Goal: Task Accomplishment & Management: Manage account settings

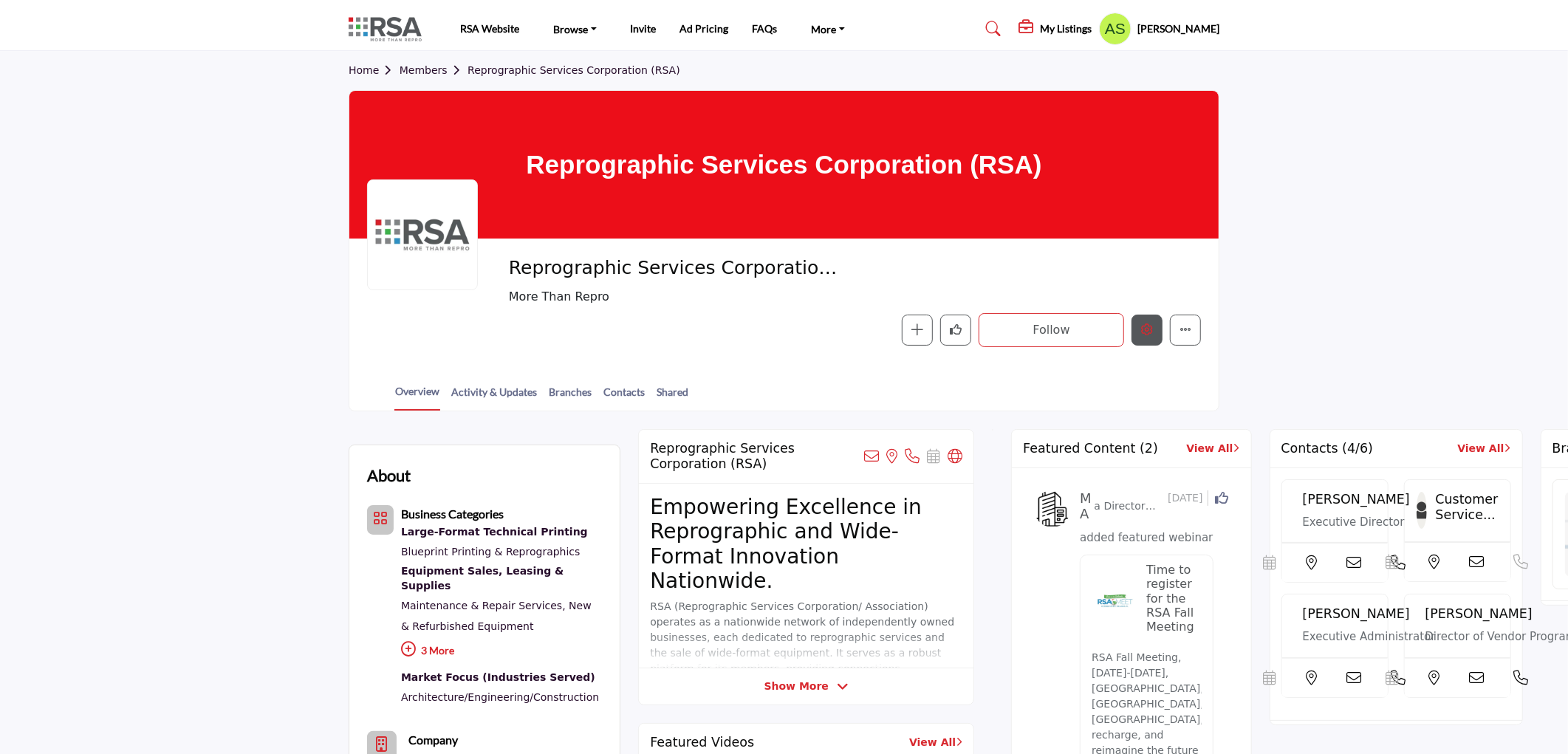
click at [1139, 326] on button "Edit company" at bounding box center [1147, 330] width 31 height 31
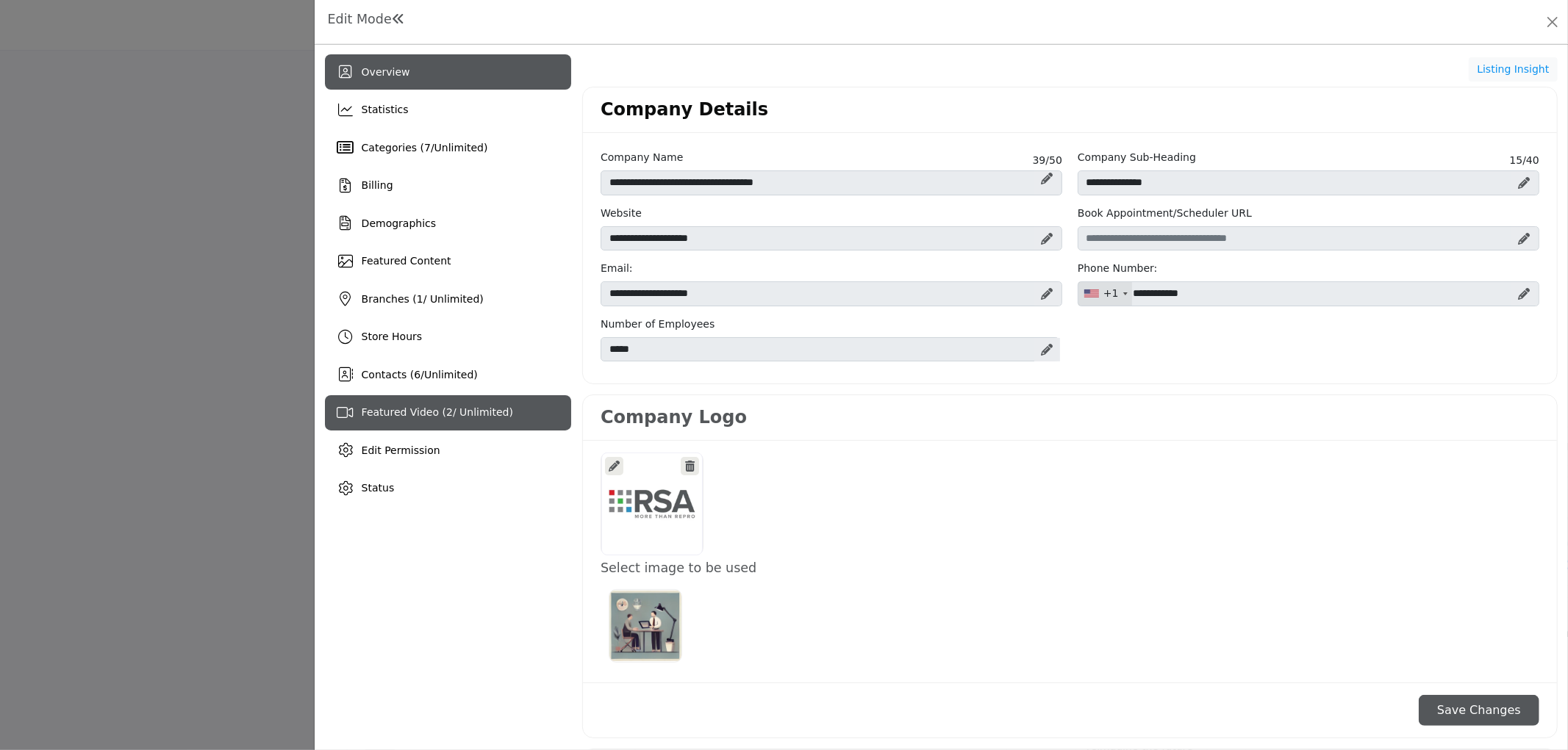
click at [410, 423] on div "Featured Video ( 2 / Unlimited)" at bounding box center [448, 412] width 246 height 35
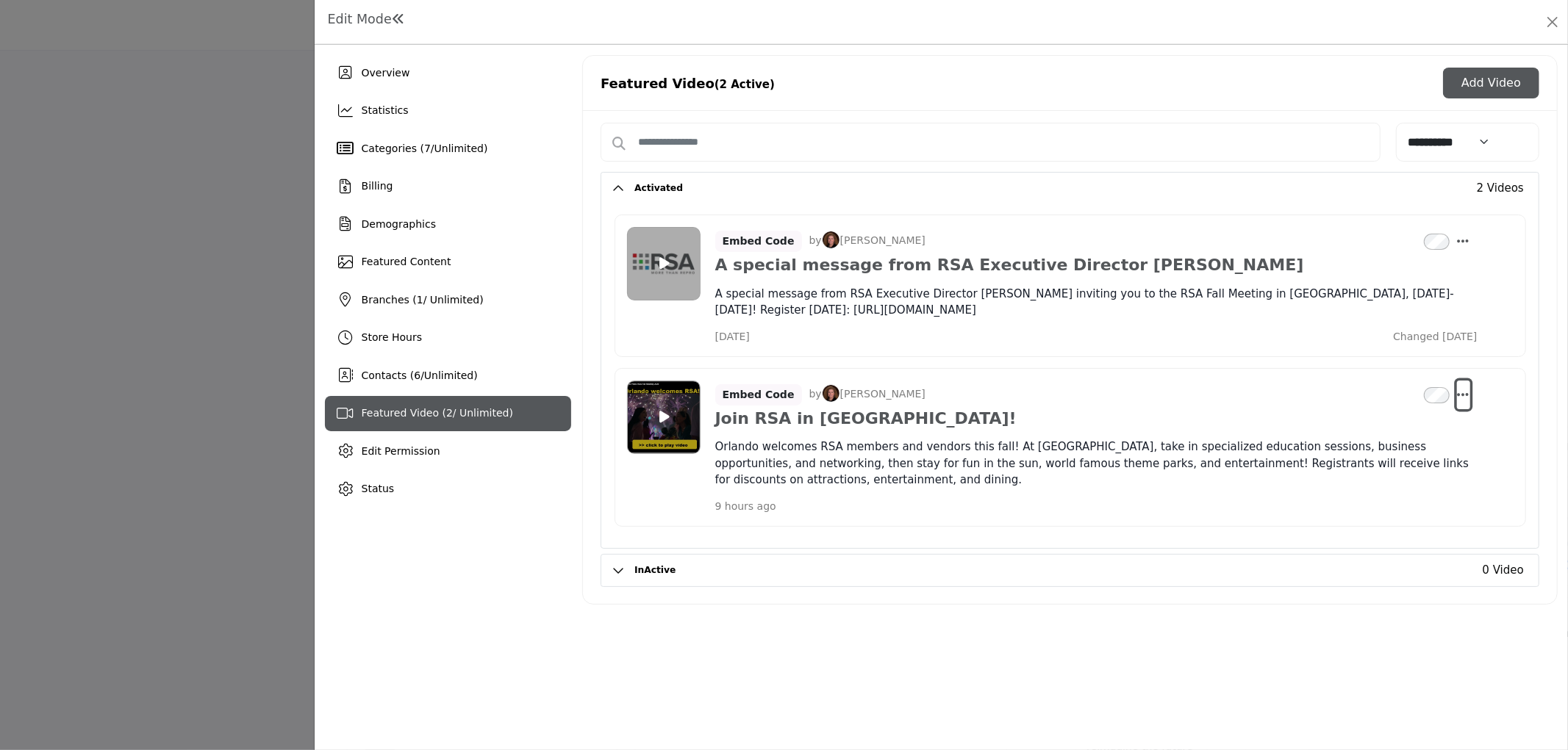
click at [1464, 394] on icon "Select Dropdown Options" at bounding box center [1463, 394] width 12 height 13
click at [1405, 467] on link "Edit" at bounding box center [1392, 465] width 142 height 27
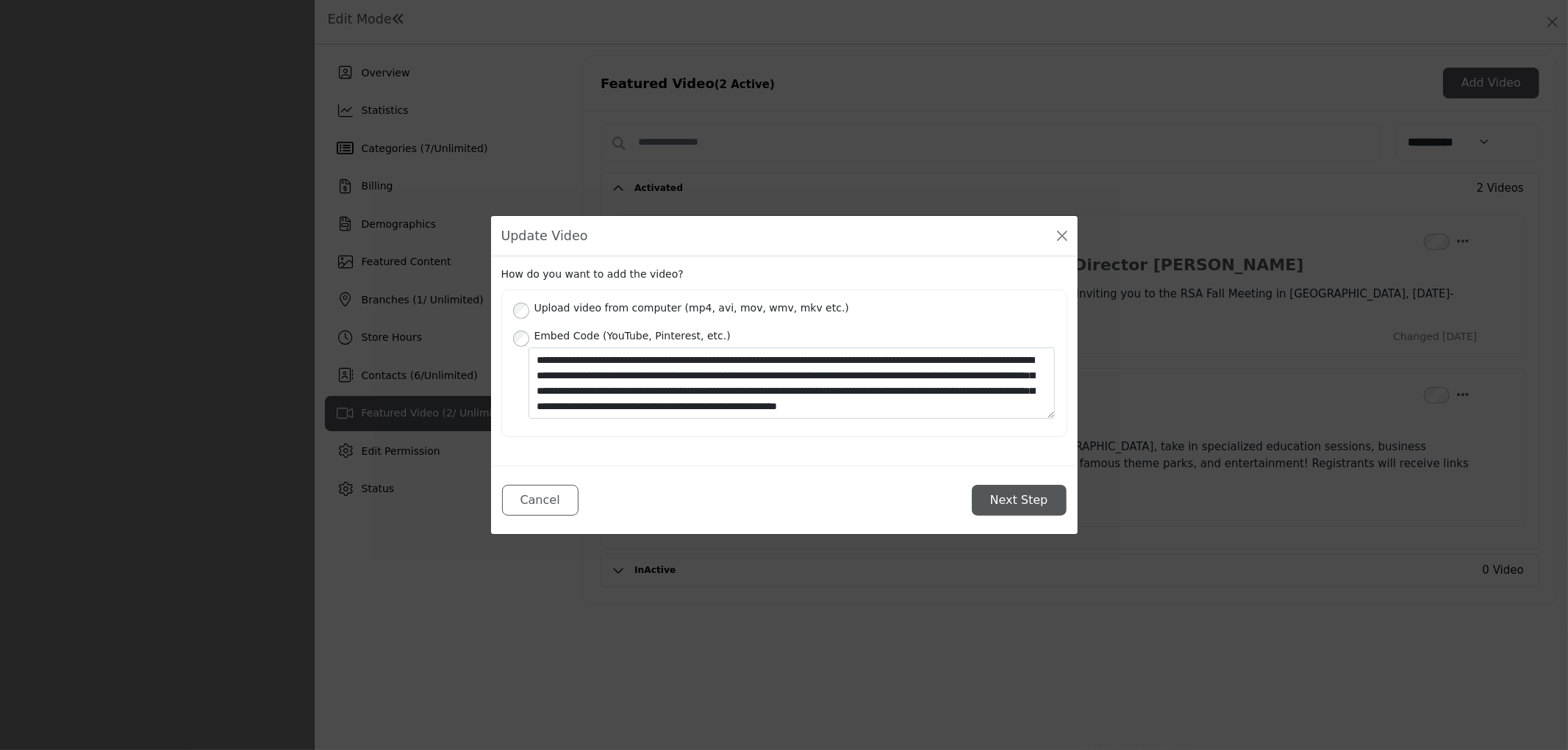
scroll to position [31, 0]
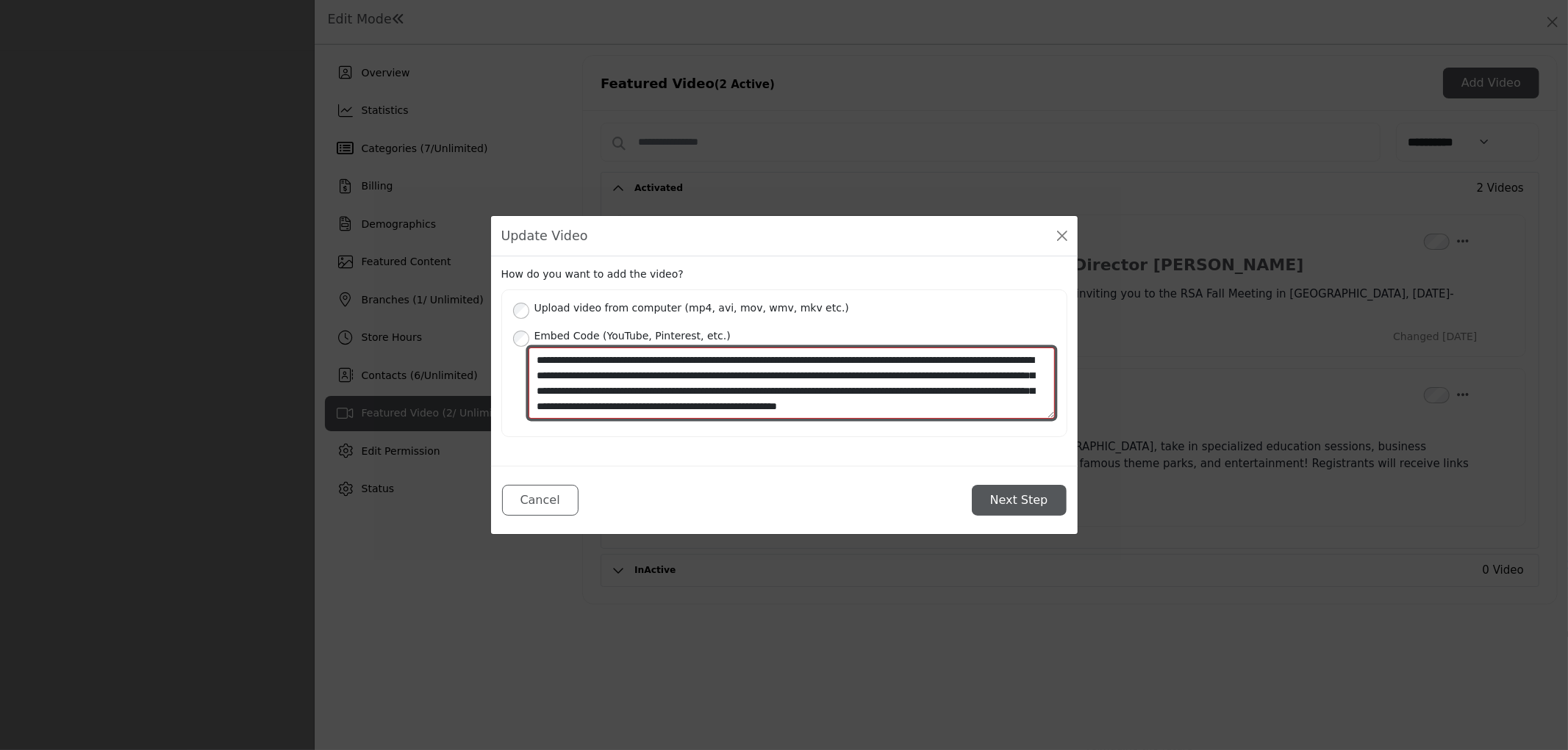
click at [760, 394] on textarea "**********" at bounding box center [792, 383] width 527 height 72
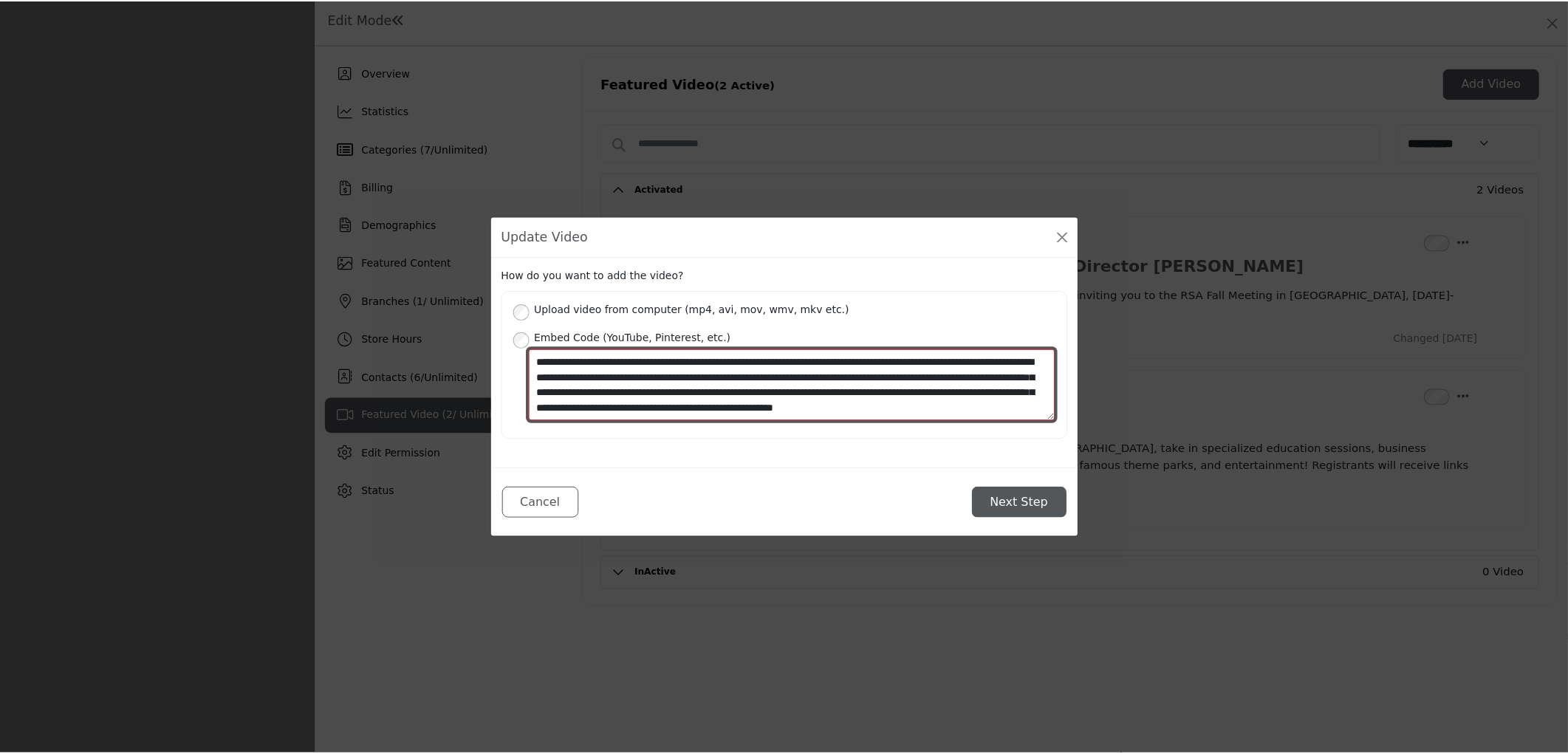
scroll to position [16, 0]
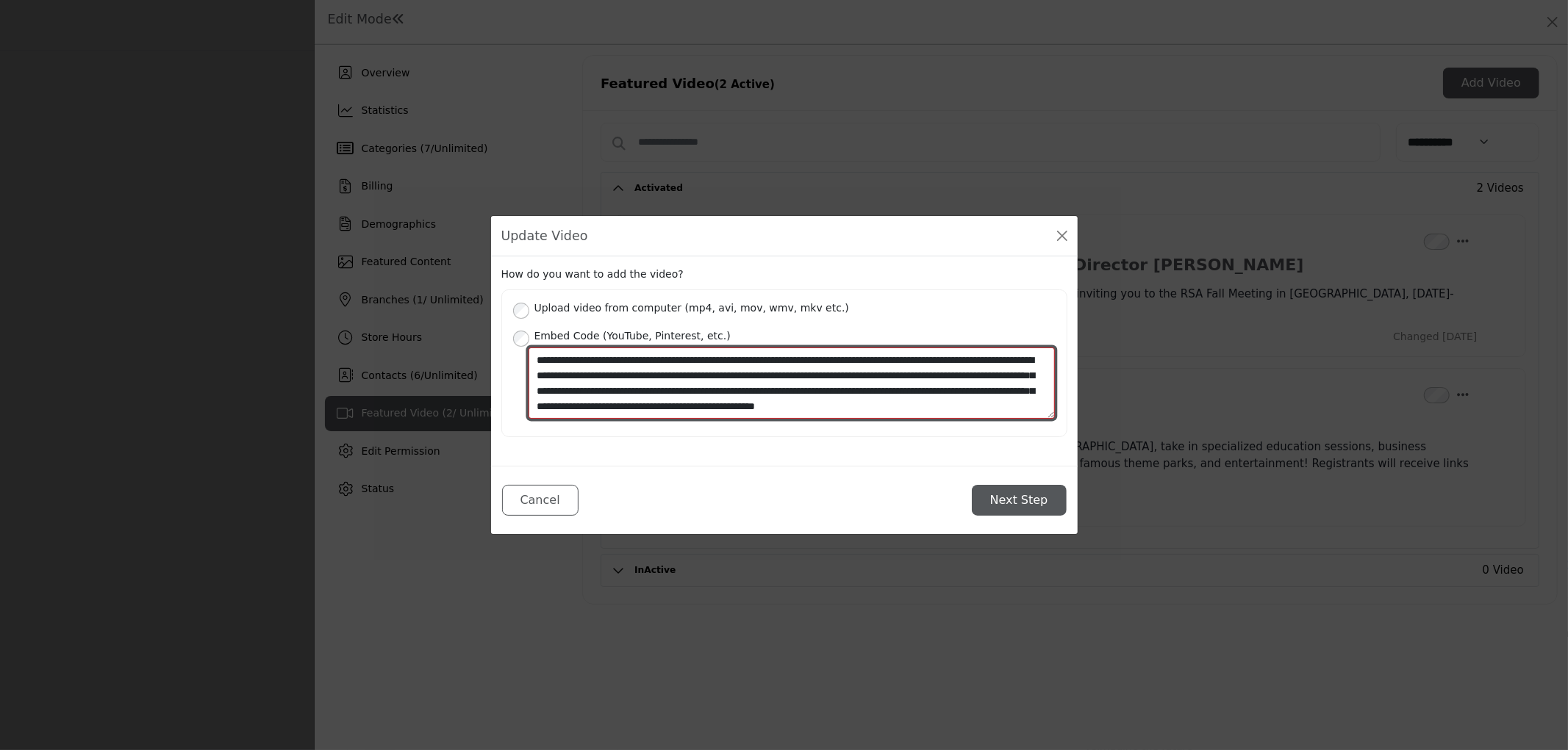
type textarea "**********"
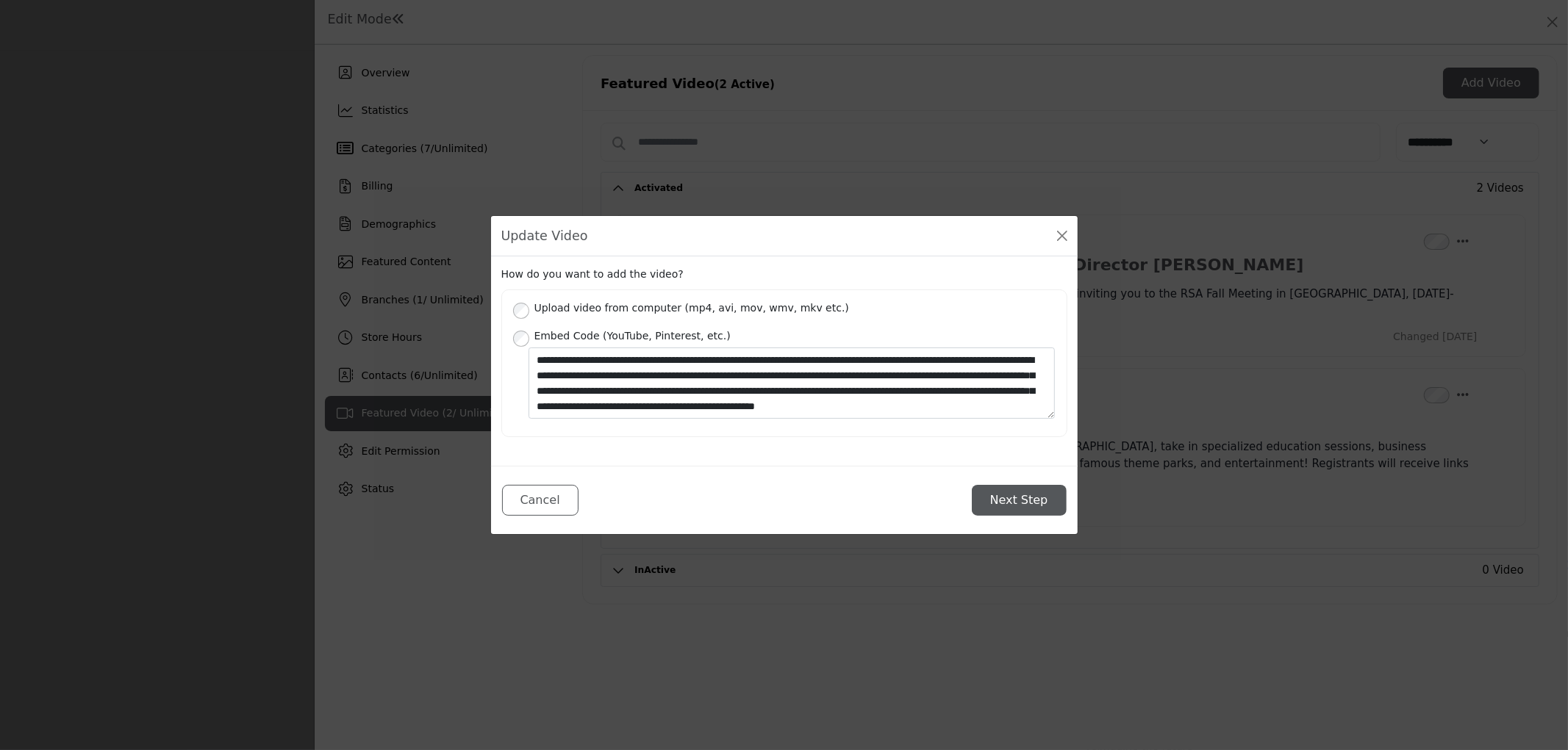
click at [1016, 498] on button "Next Step" at bounding box center [1019, 500] width 94 height 31
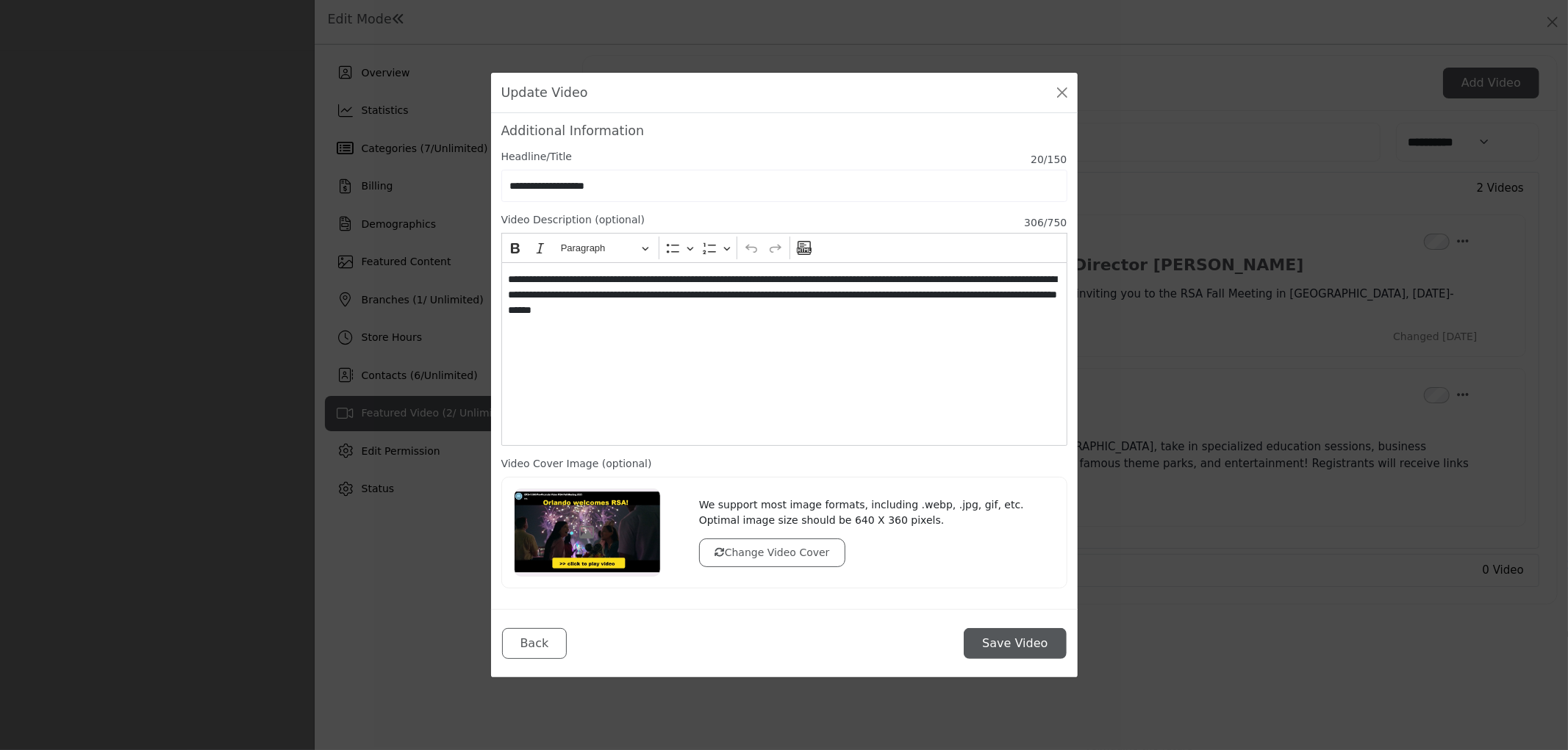
click at [1040, 643] on button "Save Video" at bounding box center [1015, 643] width 102 height 31
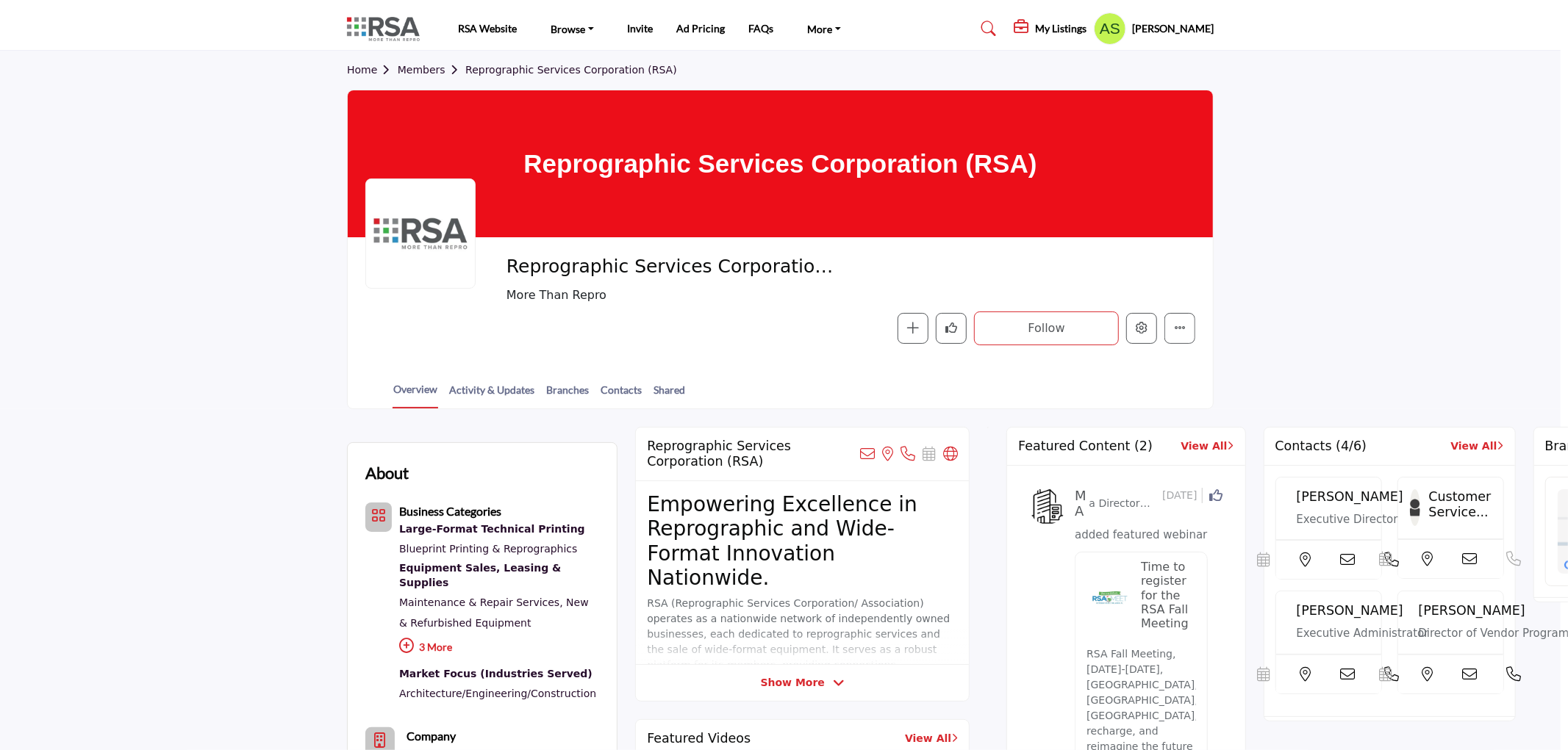
click at [274, 177] on div at bounding box center [784, 375] width 1568 height 750
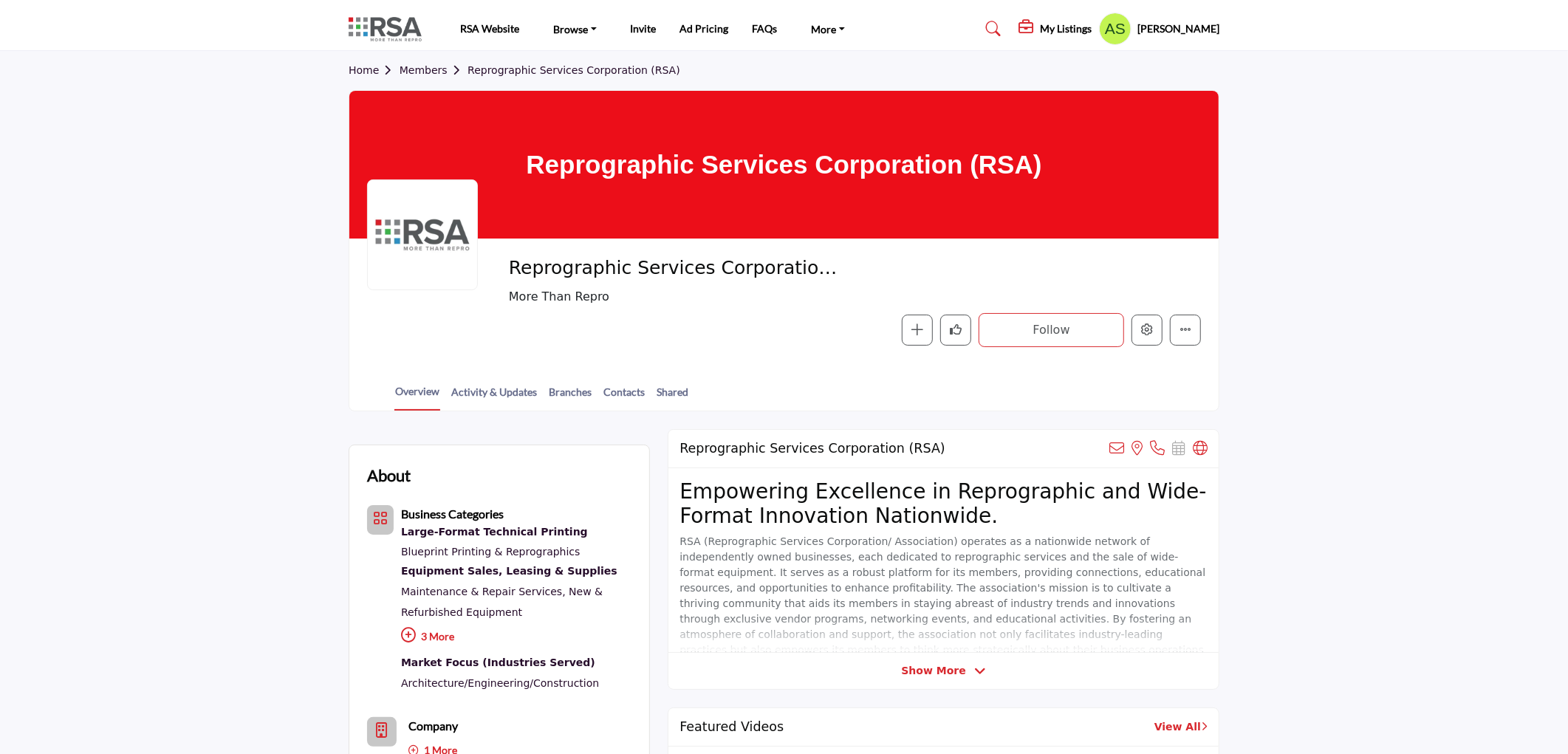
click at [139, 63] on section "Home Members Reprographic Services Corporation (RSA) Reprographic Services Corp…" at bounding box center [784, 231] width 1568 height 361
